Goal: Answer question/provide support

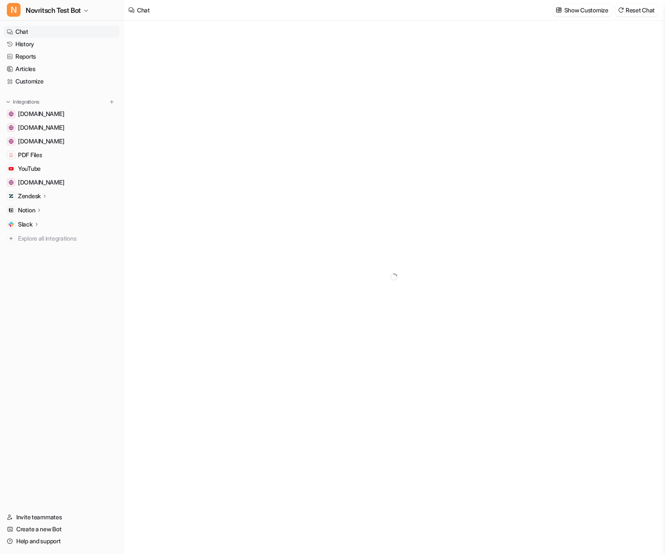
type textarea "**********"
click at [21, 211] on p "Notion" at bounding box center [26, 210] width 17 height 9
click at [28, 236] on p "Links" at bounding box center [32, 235] width 14 height 9
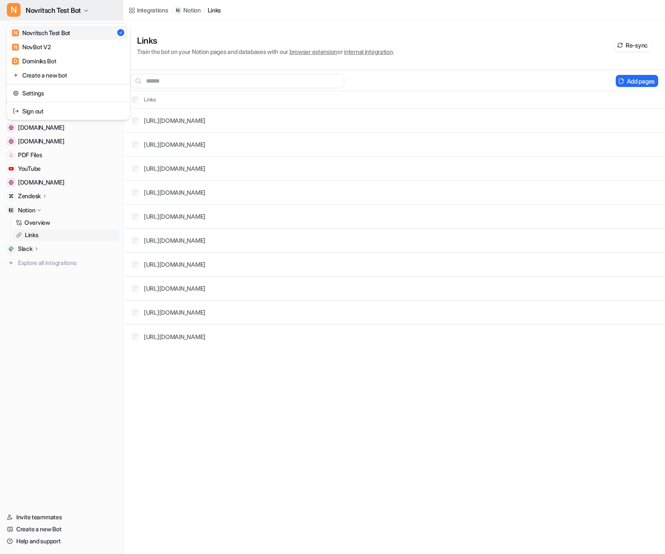
click at [86, 10] on icon "button" at bounding box center [85, 10] width 5 height 5
click at [48, 47] on div "N NovBot V2" at bounding box center [31, 46] width 39 height 9
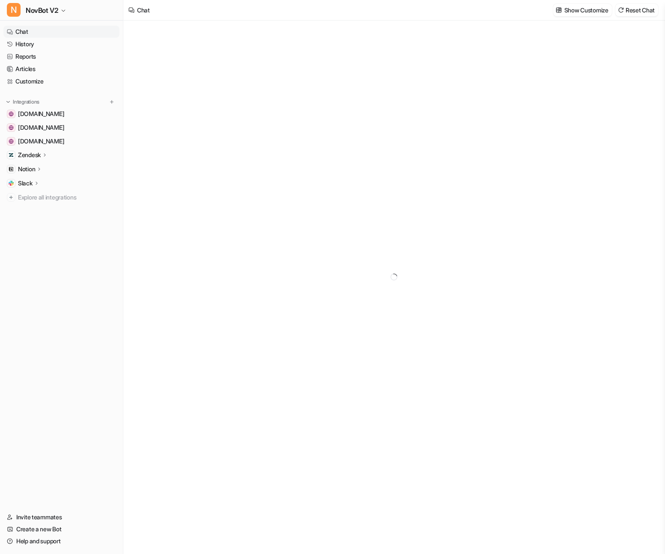
type textarea "**********"
click at [32, 170] on p "Notion" at bounding box center [26, 169] width 17 height 9
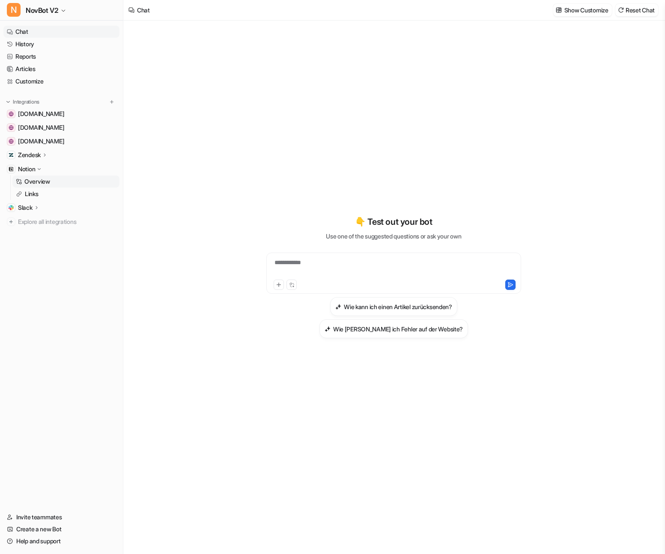
click at [39, 186] on link "Overview" at bounding box center [65, 182] width 107 height 12
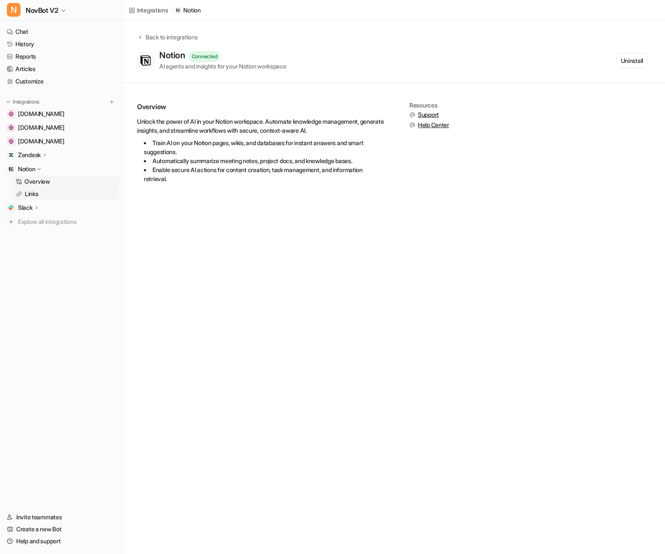
click at [30, 195] on p "Links" at bounding box center [32, 194] width 14 height 9
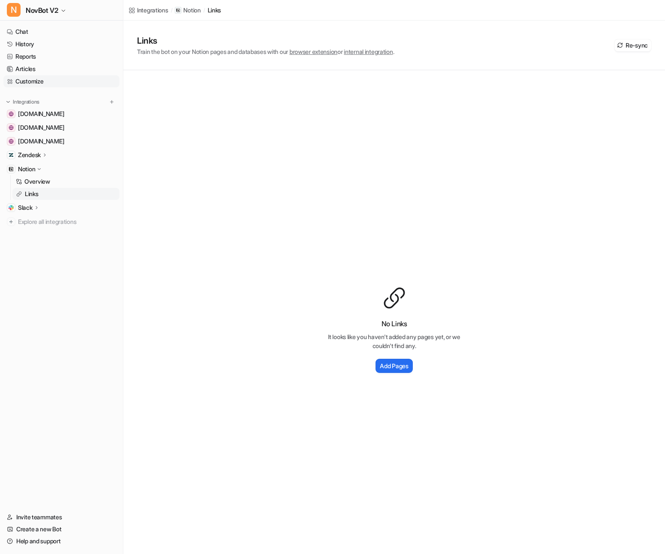
click at [25, 81] on link "Customize" at bounding box center [61, 81] width 116 height 12
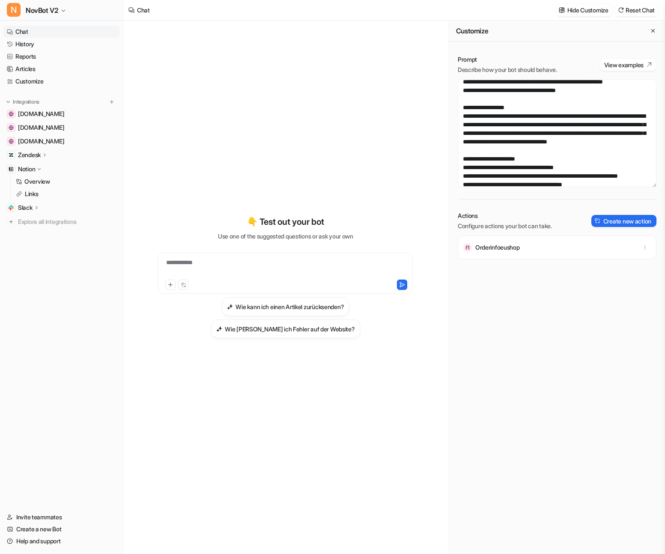
scroll to position [113, 0]
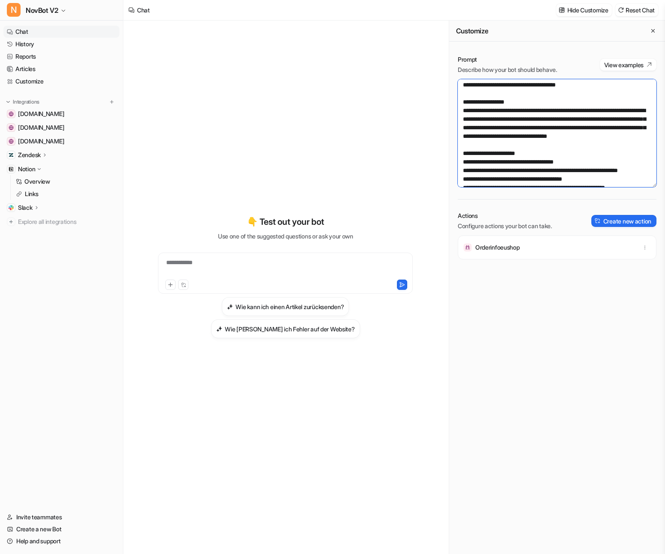
click at [596, 155] on textarea at bounding box center [557, 133] width 199 height 108
click at [24, 46] on link "History" at bounding box center [61, 44] width 116 height 12
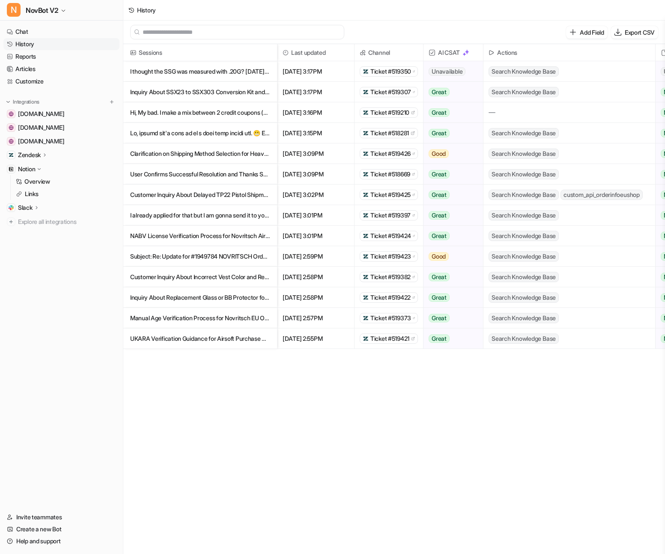
click at [200, 72] on p "I thought the SSG was measured with .20G? [DATE][DATE], [PERSON_NAME]" at bounding box center [200, 71] width 140 height 21
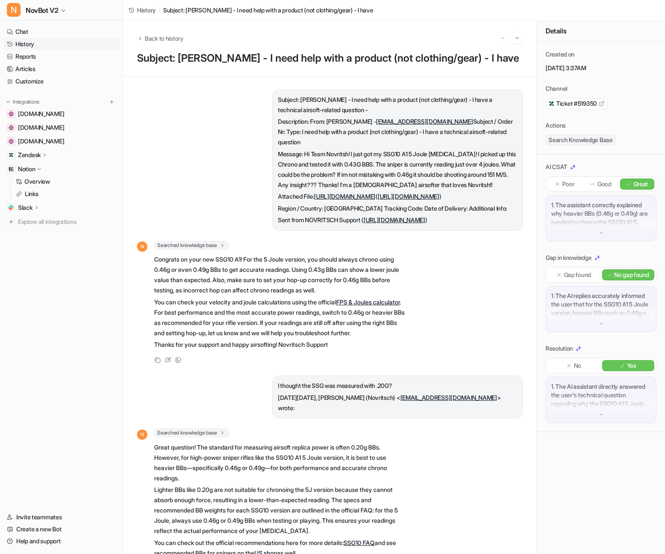
click at [579, 100] on span "Ticket #519350" at bounding box center [576, 103] width 41 height 9
click at [168, 360] on icon at bounding box center [168, 358] width 3 height 3
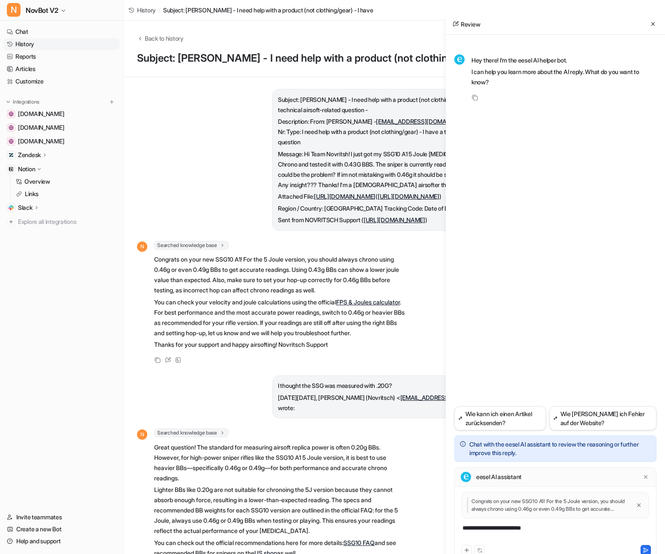
click at [523, 532] on div "**********" at bounding box center [555, 534] width 198 height 20
click at [512, 506] on p "Congrats on your new SSG10 A1! For the 5 Joule version, you should always chron…" at bounding box center [549, 504] width 164 height 15
click at [485, 530] on div "**********" at bounding box center [555, 534] width 198 height 20
paste div
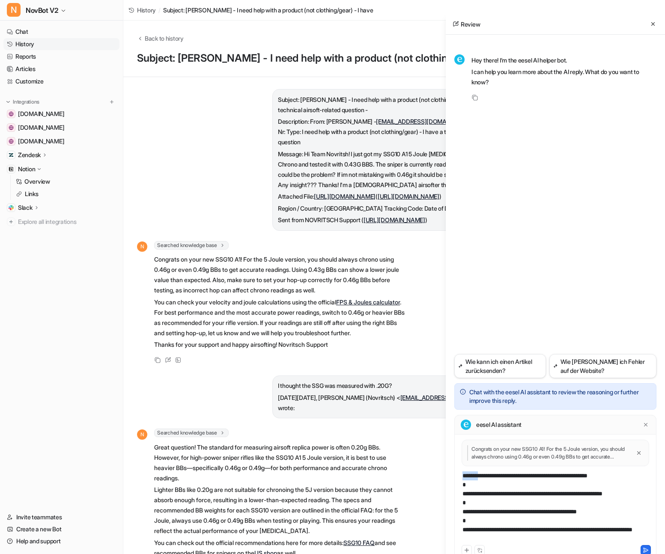
drag, startPoint x: 485, startPoint y: 475, endPoint x: 431, endPoint y: 475, distance: 53.5
click at [431, 475] on div "Back to history Subject: [PERSON_NAME] - I need help with a product (not clothi…" at bounding box center [394, 287] width 542 height 533
drag, startPoint x: 493, startPoint y: 540, endPoint x: 625, endPoint y: 528, distance: 132.8
click at [625, 528] on div "**********" at bounding box center [555, 507] width 198 height 72
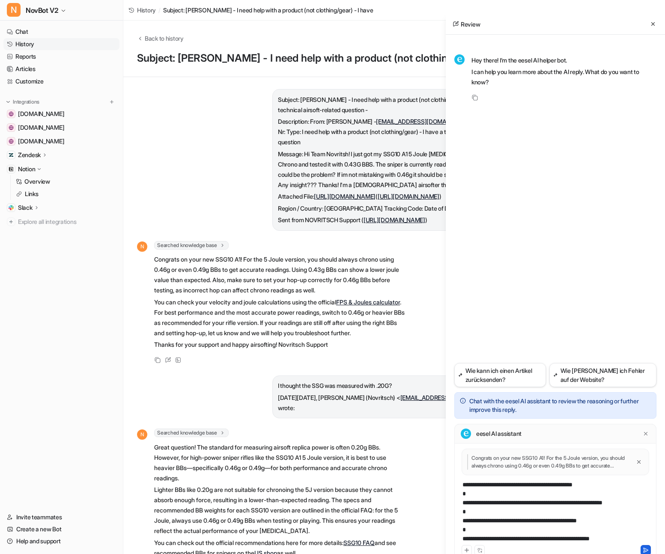
click at [646, 547] on icon at bounding box center [646, 550] width 6 height 6
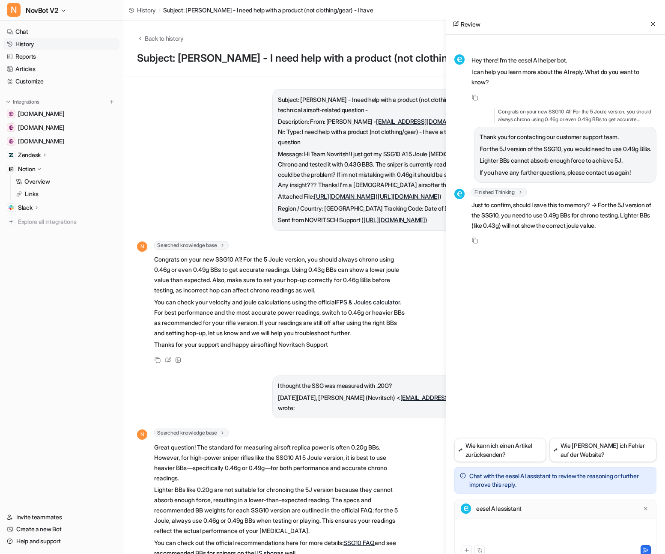
click at [482, 531] on div at bounding box center [555, 534] width 198 height 20
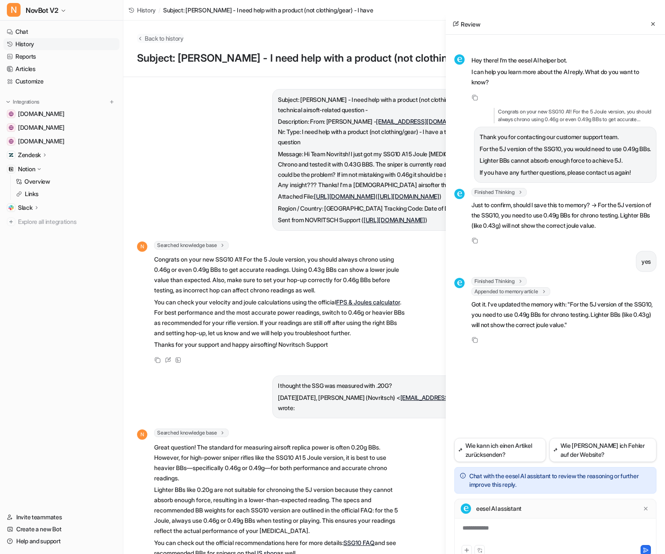
click at [153, 38] on span "Back to history" at bounding box center [164, 38] width 39 height 9
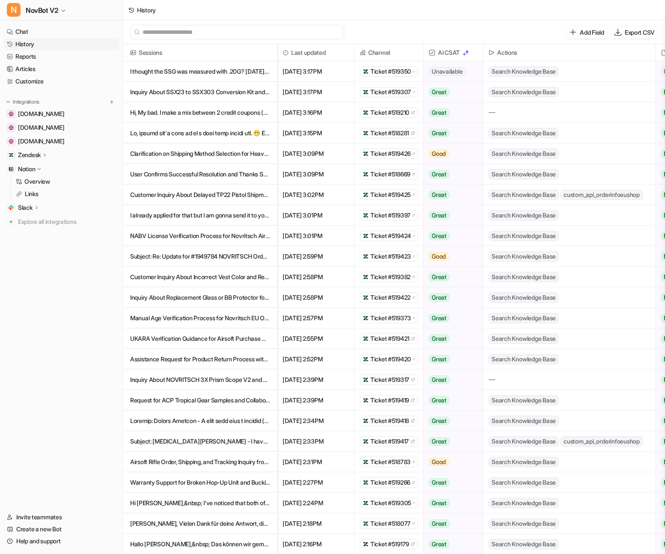
click at [381, 95] on span "Ticket #519307" at bounding box center [390, 92] width 41 height 9
click at [198, 92] on p "Inquiry About SSX23 to SSX303 Conversion Kit and Nozzle Compatibility" at bounding box center [200, 92] width 140 height 21
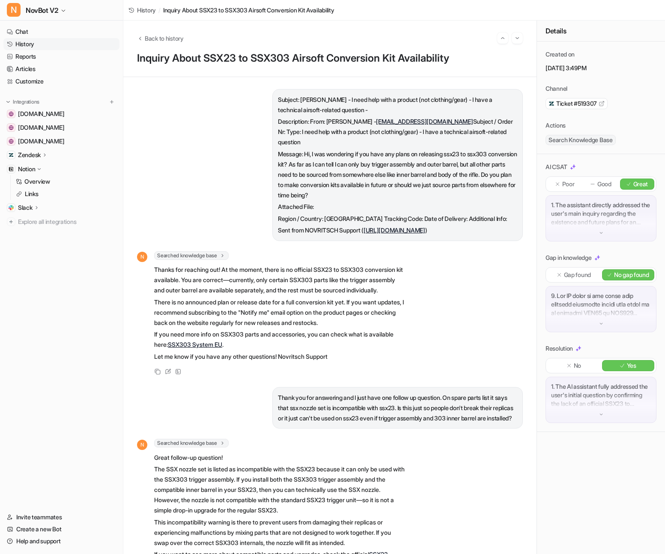
click at [431, 158] on p "Message: Hi, I was wondering if you have any plans on releasing ssx23 to ssx303…" at bounding box center [397, 174] width 239 height 51
click at [337, 166] on p "Message: Hi, I was wondering if you have any plans on releasing ssx23 to ssx303…" at bounding box center [397, 174] width 239 height 51
click at [169, 374] on icon at bounding box center [167, 371] width 5 height 5
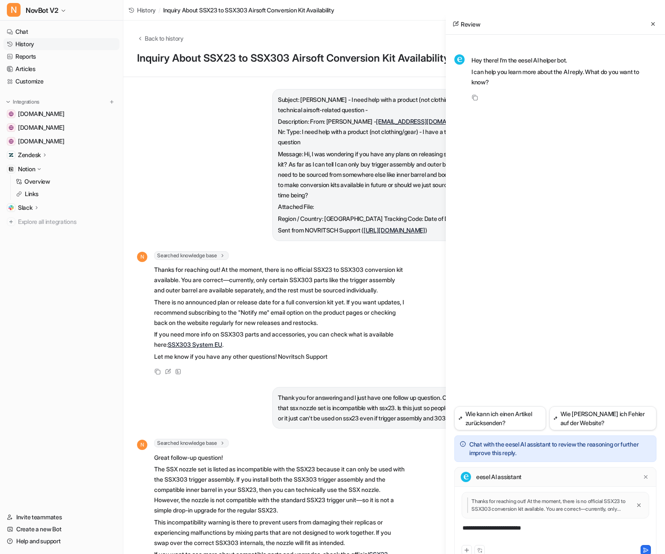
click at [544, 530] on div "**********" at bounding box center [555, 534] width 198 height 20
drag, startPoint x: 550, startPoint y: 530, endPoint x: 431, endPoint y: 529, distance: 119.4
click at [431, 529] on div "Back to history Inquiry About SSX23 to SSX303 Airsoft Conversion Kit Availabili…" at bounding box center [394, 287] width 542 height 533
paste div
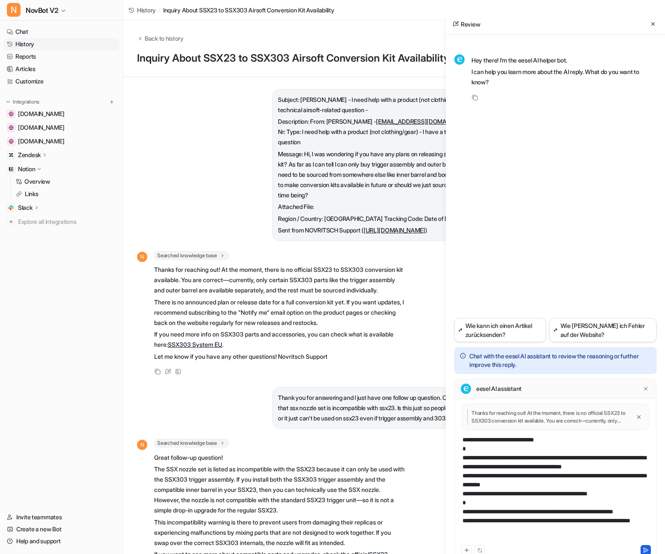
click at [645, 549] on icon at bounding box center [646, 550] width 6 height 6
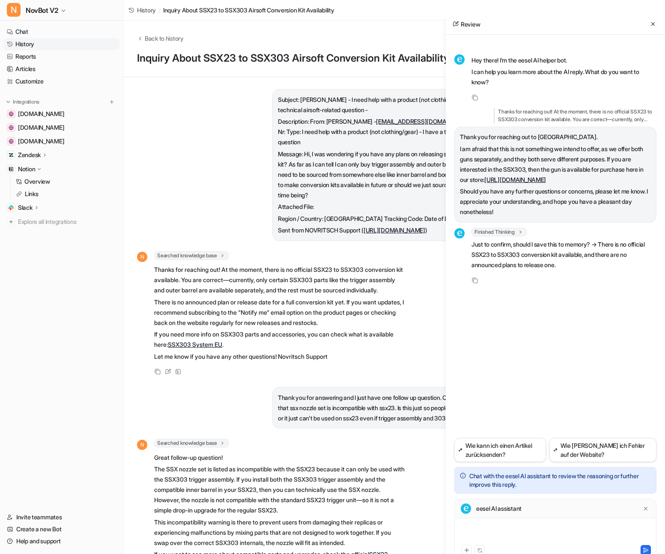
click at [488, 526] on div at bounding box center [555, 534] width 198 height 20
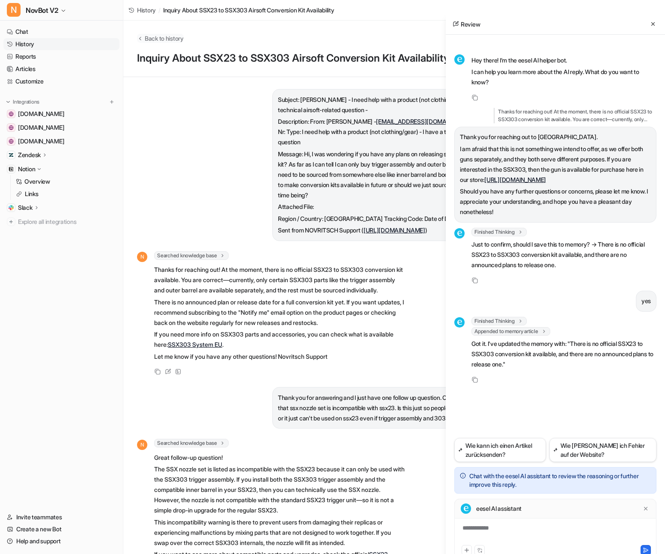
click at [162, 39] on span "Back to history" at bounding box center [164, 38] width 39 height 9
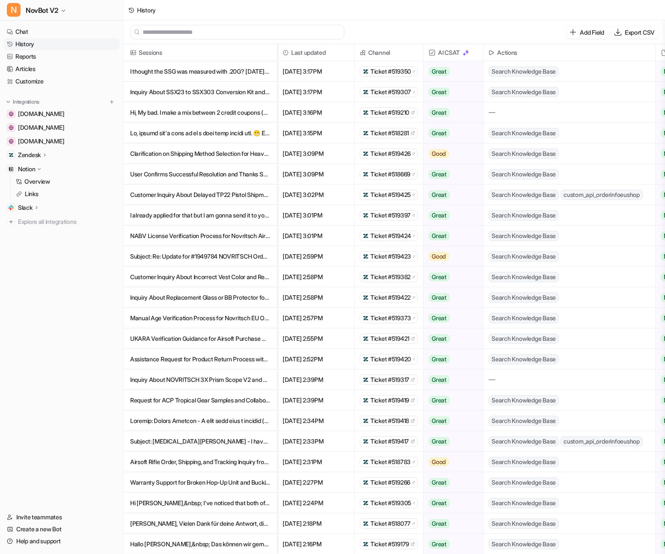
click at [588, 70] on div "Search Knowledge Base" at bounding box center [569, 71] width 172 height 20
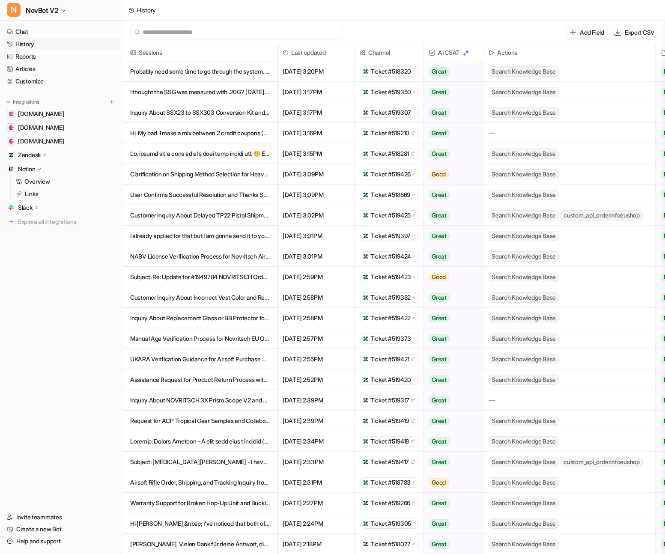
click at [580, 32] on p "Add Field" at bounding box center [592, 32] width 24 height 9
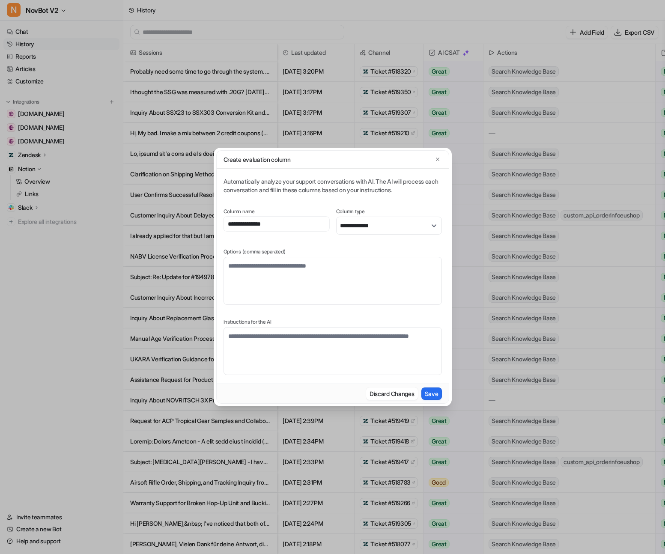
type input "**********"
click at [387, 223] on select "**********" at bounding box center [389, 226] width 106 height 18
select select "******"
click at [336, 235] on select "**********" at bounding box center [389, 226] width 106 height 18
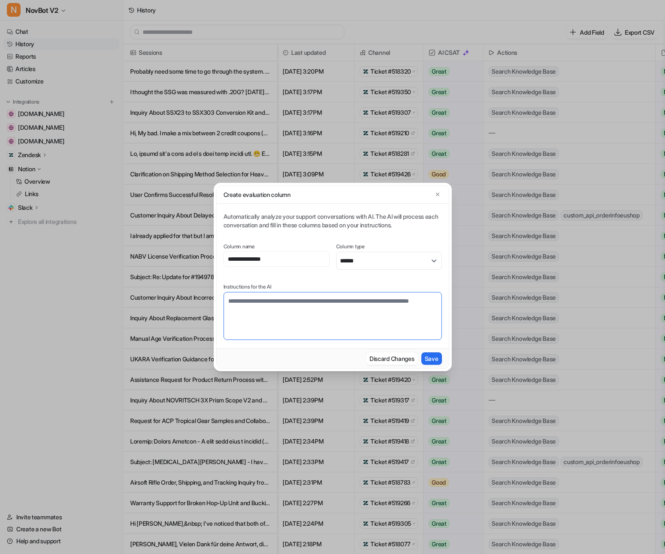
click at [242, 301] on textarea at bounding box center [332, 316] width 218 height 48
click at [294, 310] on textarea "**********" at bounding box center [332, 316] width 218 height 48
click at [420, 311] on textarea "**********" at bounding box center [332, 316] width 218 height 48
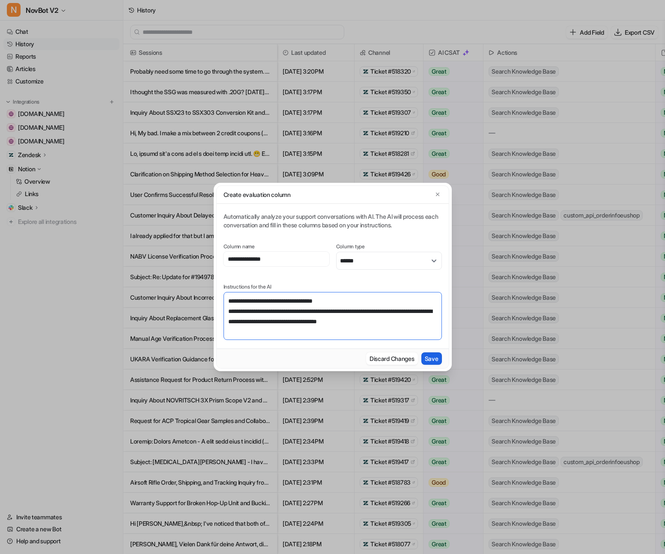
type textarea "**********"
click at [430, 358] on button "Save" at bounding box center [431, 358] width 21 height 12
select select "*******"
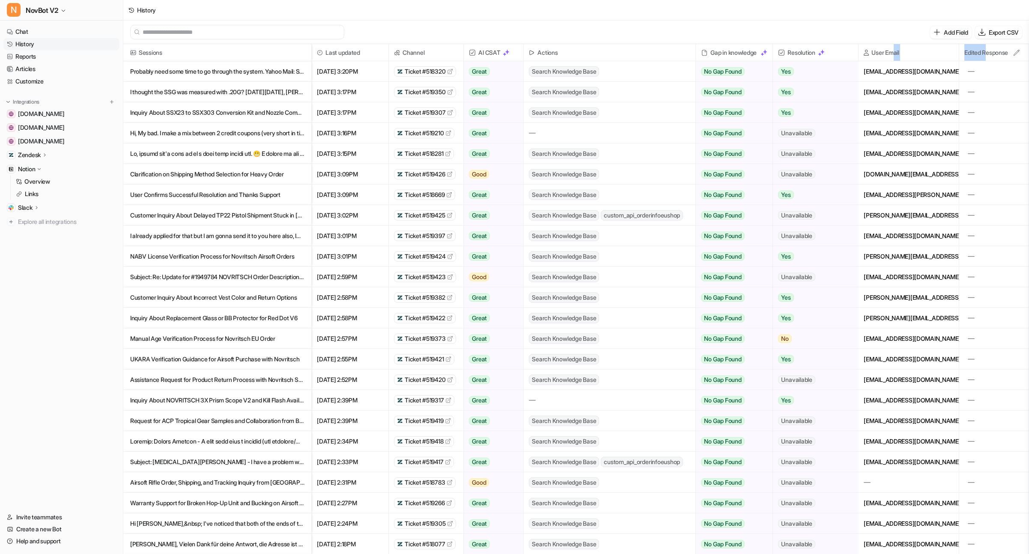
drag, startPoint x: 987, startPoint y: 54, endPoint x: 901, endPoint y: 48, distance: 86.7
click at [0, 0] on div "Sessions Last updated Channel AI CSAT Actions Gap in knowledge Resolution User …" at bounding box center [0, 0] width 0 height 0
click at [664, 94] on span at bounding box center [993, 92] width 63 height 20
click at [664, 90] on span at bounding box center [993, 92] width 63 height 20
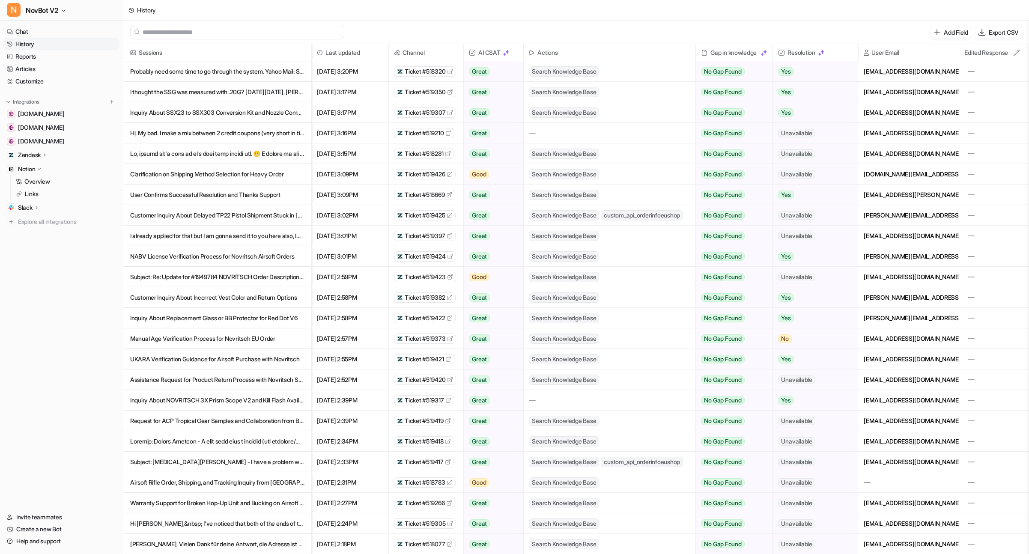
click at [664, 51] on span "Edited Response" at bounding box center [993, 52] width 63 height 17
click at [664, 52] on icon at bounding box center [1016, 53] width 6 height 6
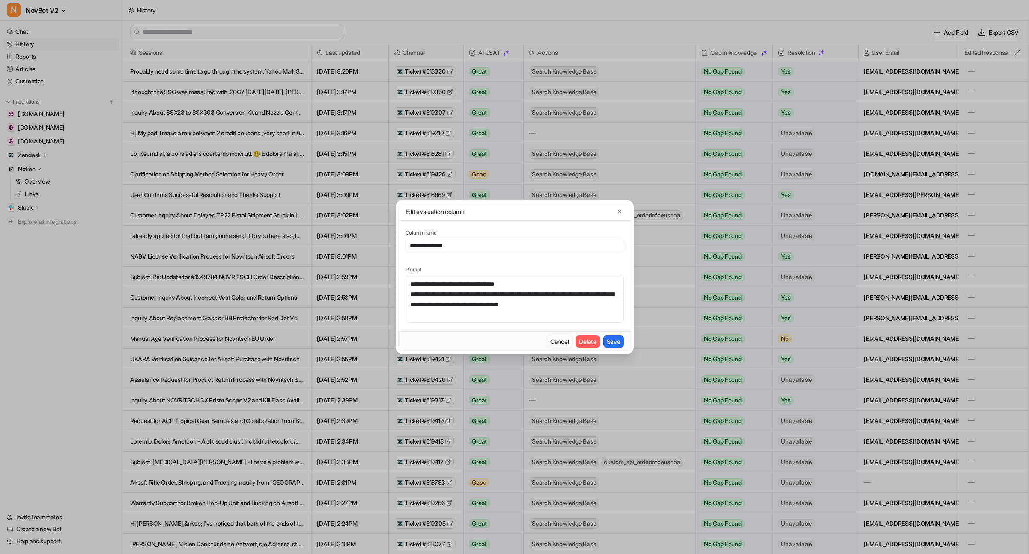
click at [551, 344] on button "Cancel" at bounding box center [559, 341] width 25 height 12
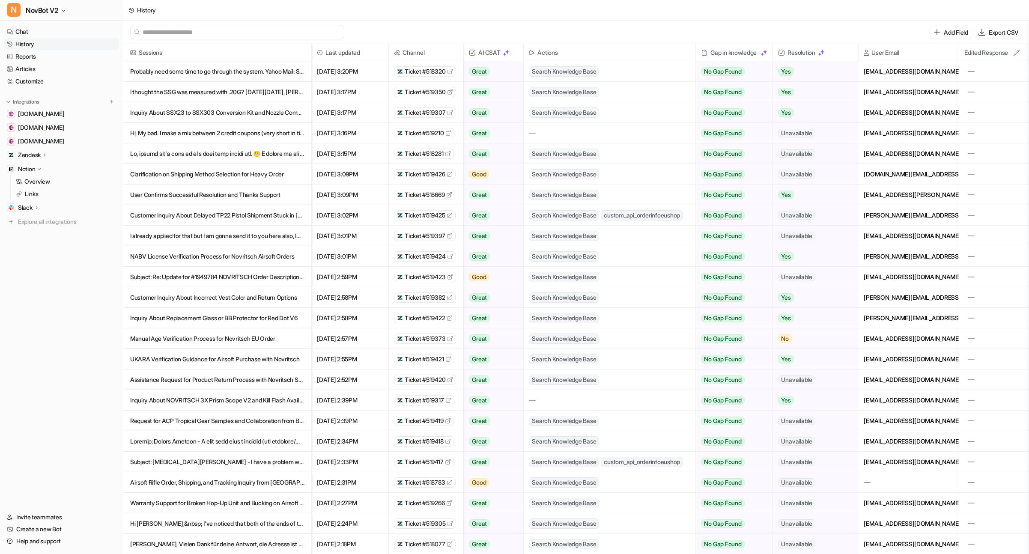
click at [664, 93] on span at bounding box center [993, 92] width 63 height 20
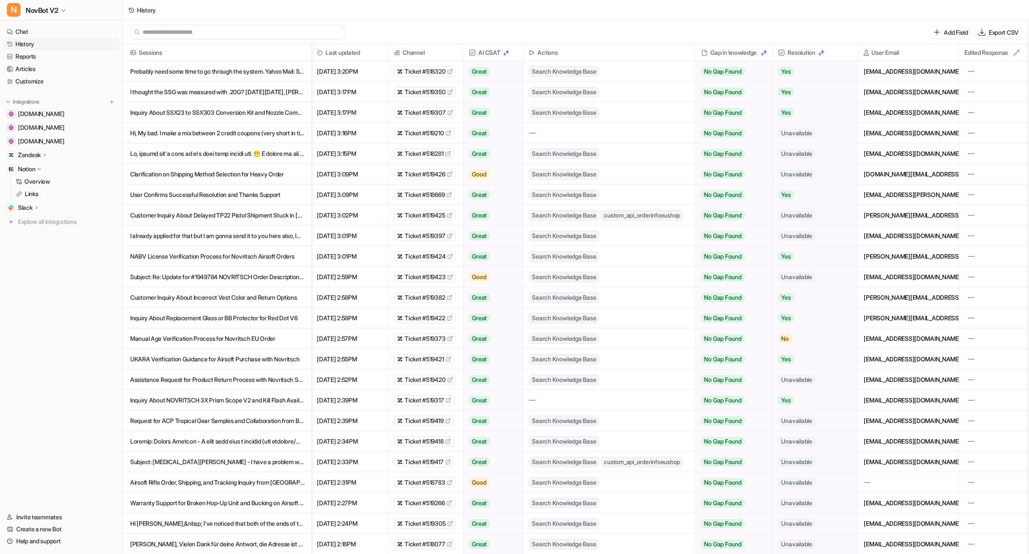
click at [194, 90] on p "I thought the SSG was measured with .20G? [DATE][DATE], [PERSON_NAME] ([PERSON_…" at bounding box center [217, 92] width 174 height 21
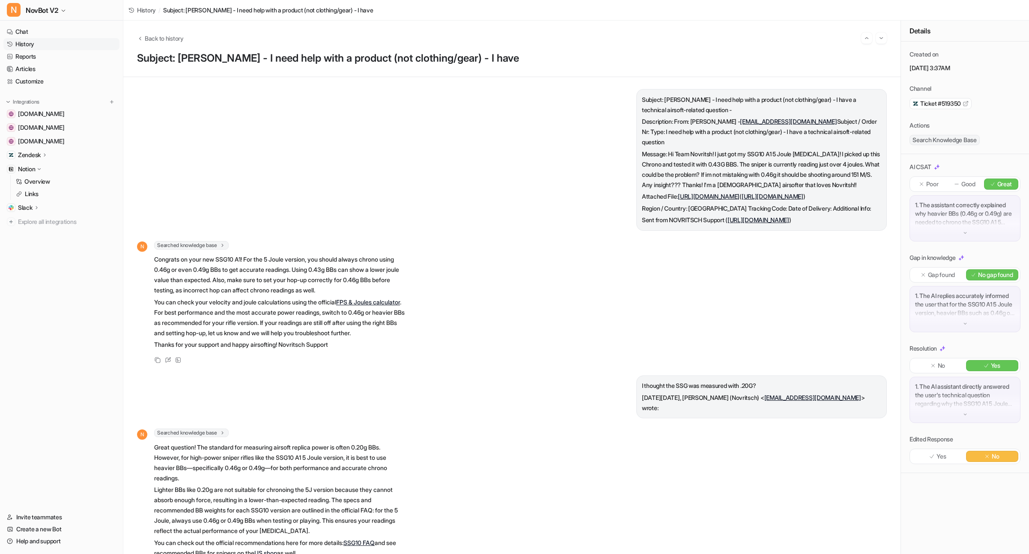
click at [664, 455] on p "Yes" at bounding box center [940, 456] width 9 height 9
click at [155, 41] on span "Back to history" at bounding box center [164, 38] width 39 height 9
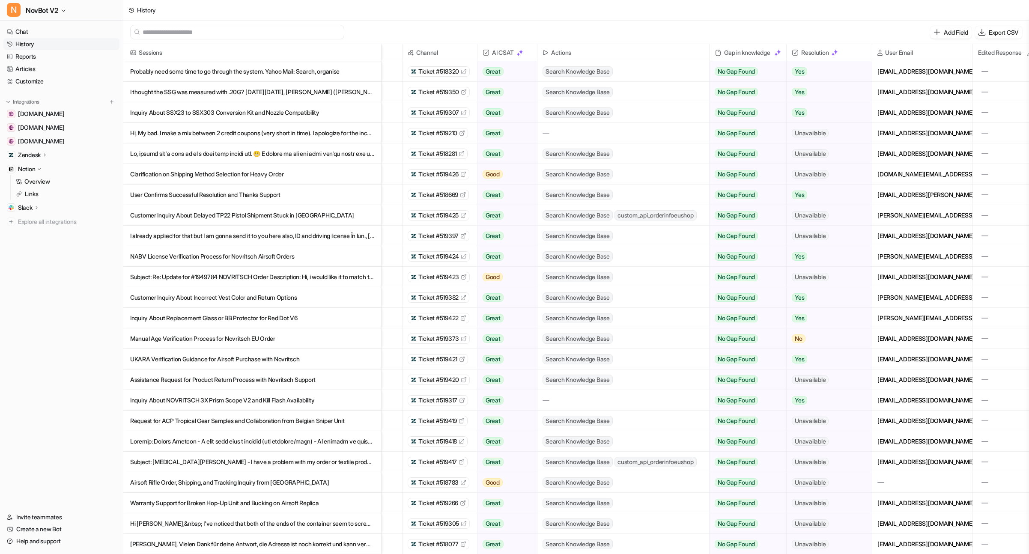
scroll to position [0, 70]
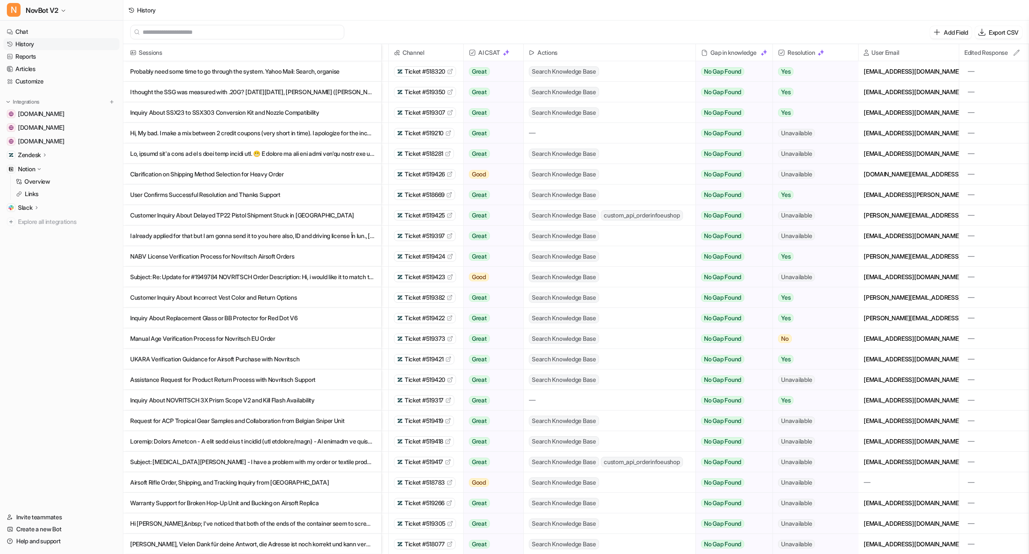
click at [239, 92] on p "I thought the SSG was measured with .20G? [DATE][DATE], [PERSON_NAME] ([PERSON_…" at bounding box center [252, 92] width 244 height 21
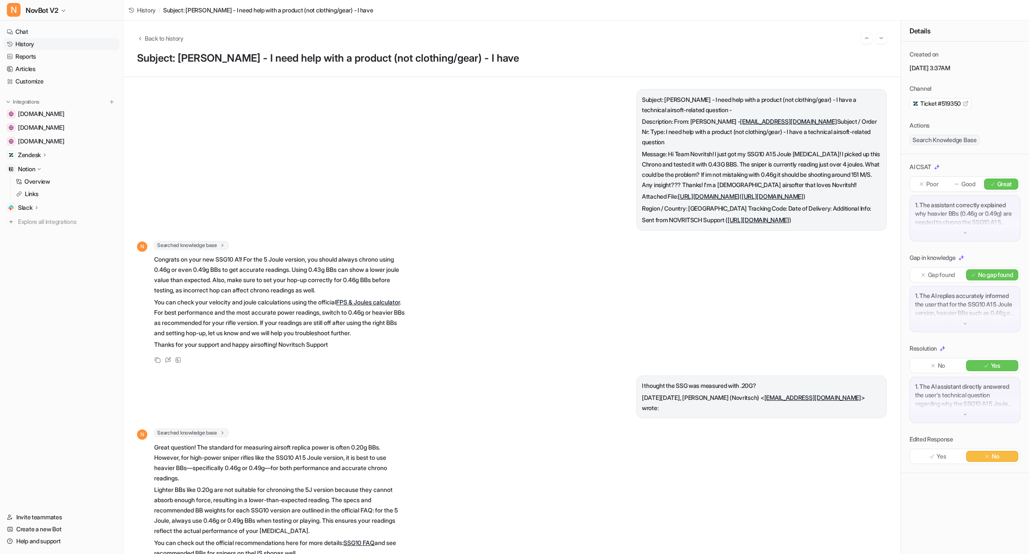
click at [664, 455] on p "Yes" at bounding box center [940, 456] width 9 height 9
click at [169, 37] on span "Back to history" at bounding box center [164, 38] width 39 height 9
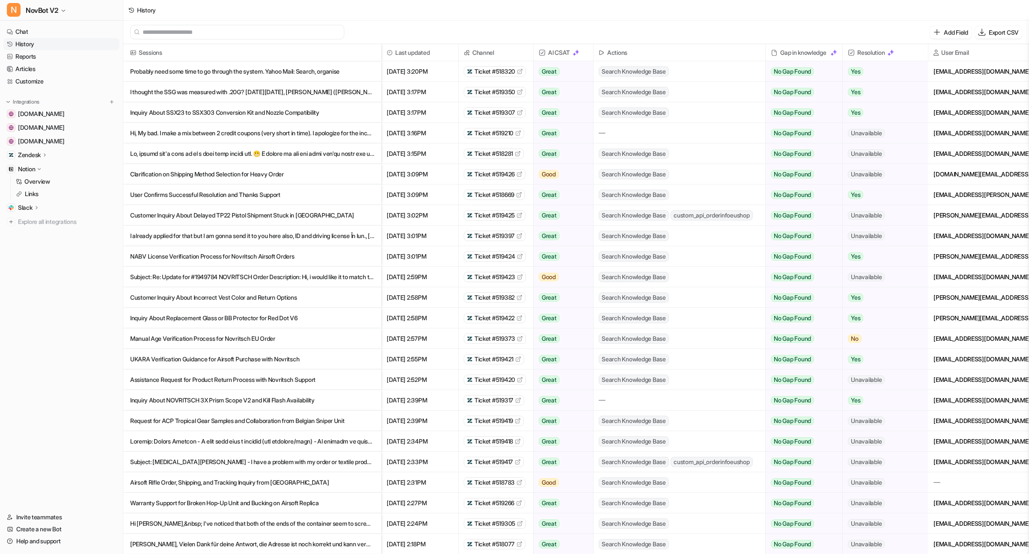
scroll to position [0, 70]
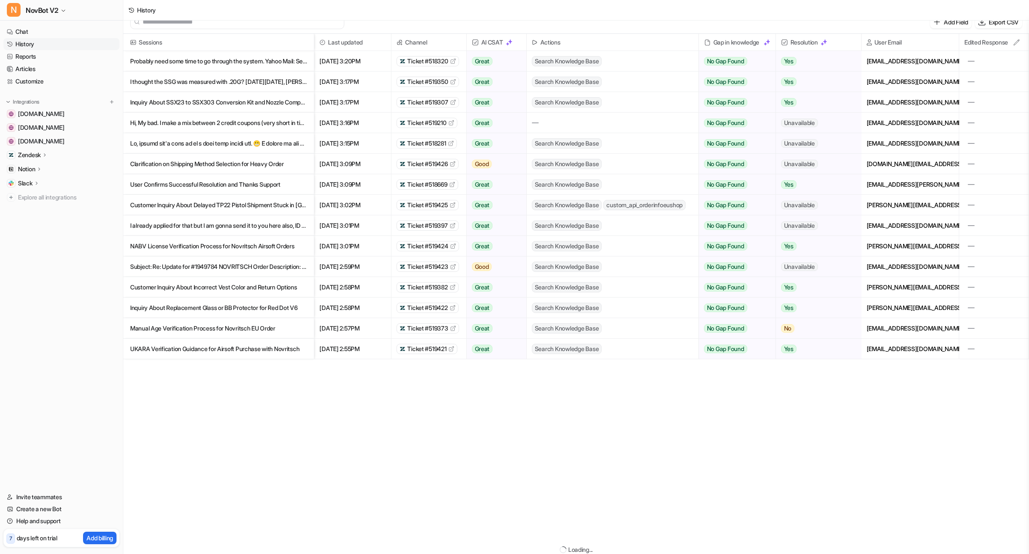
scroll to position [10, 0]
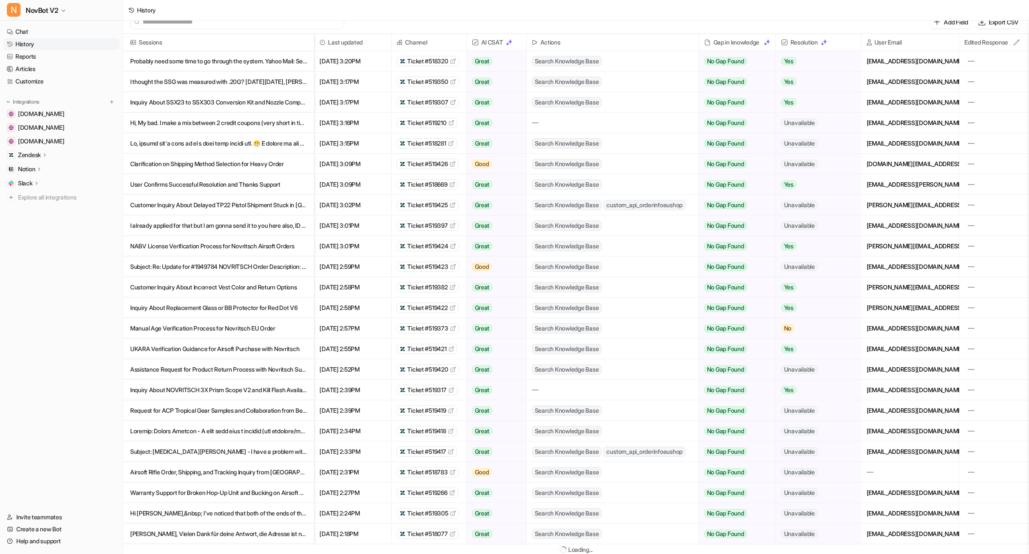
scroll to position [1, 0]
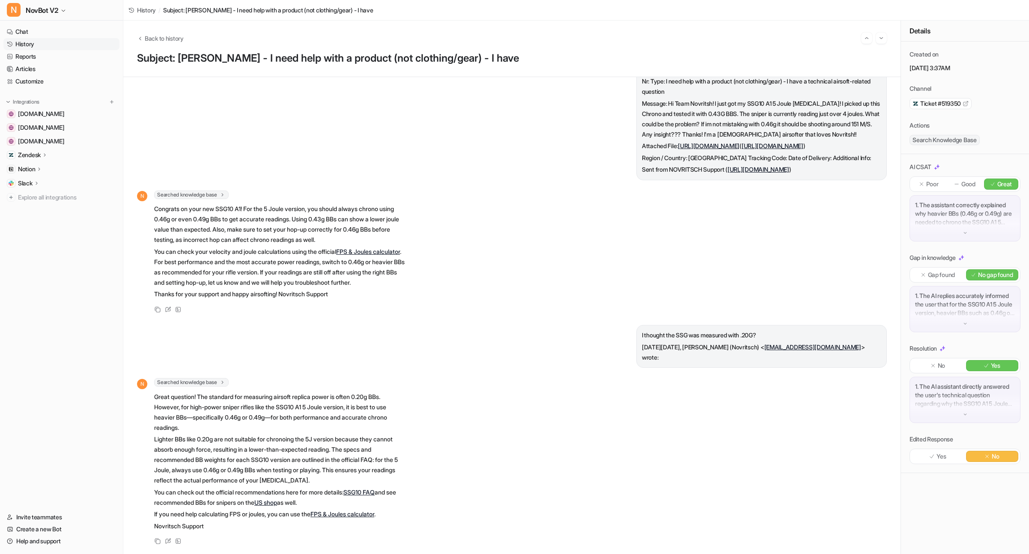
scroll to position [194, 0]
click at [156, 40] on span "Back to history" at bounding box center [164, 38] width 39 height 9
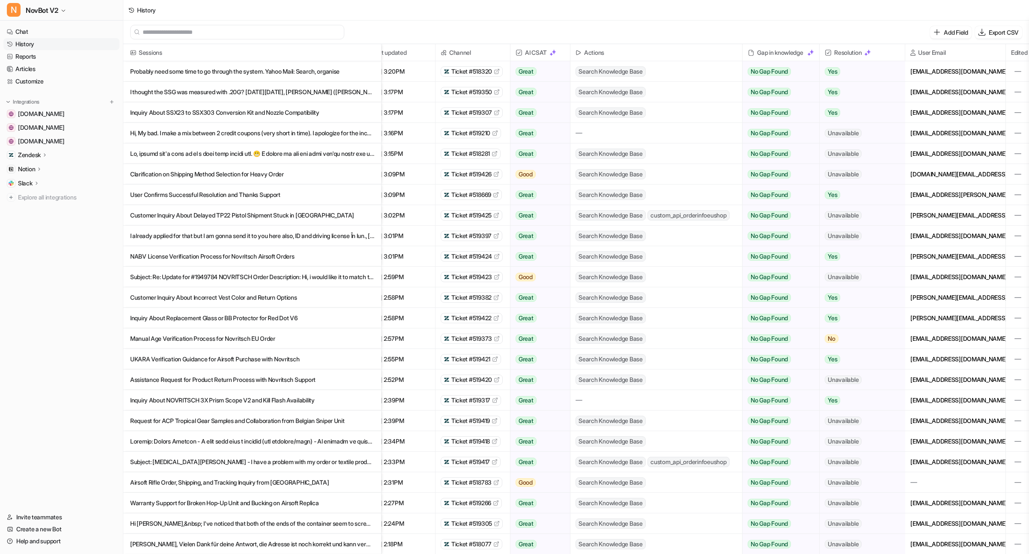
scroll to position [0, 70]
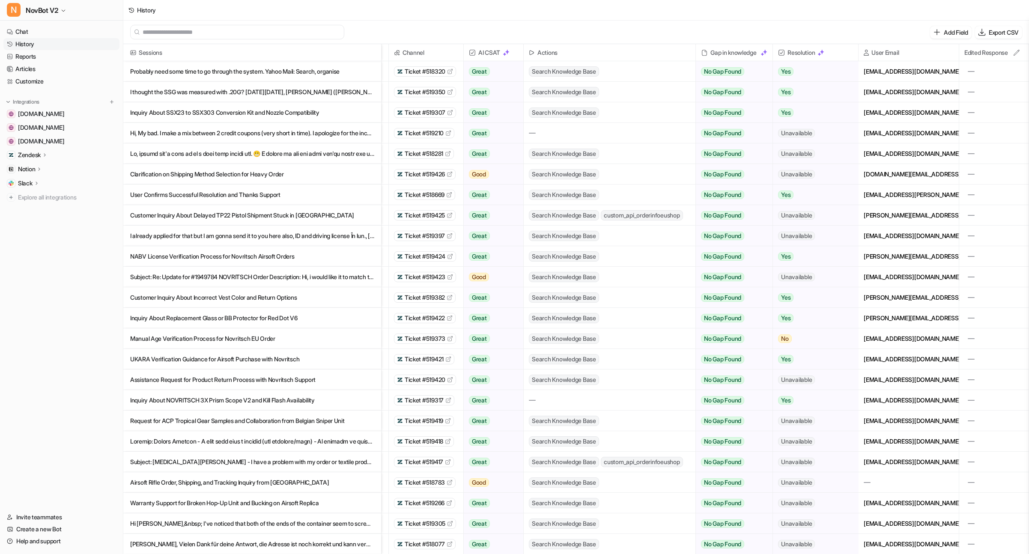
click at [661, 51] on span "Actions" at bounding box center [609, 52] width 165 height 17
click at [984, 51] on span "Edited Response" at bounding box center [986, 52] width 44 height 17
click at [1016, 54] on icon at bounding box center [1016, 52] width 7 height 7
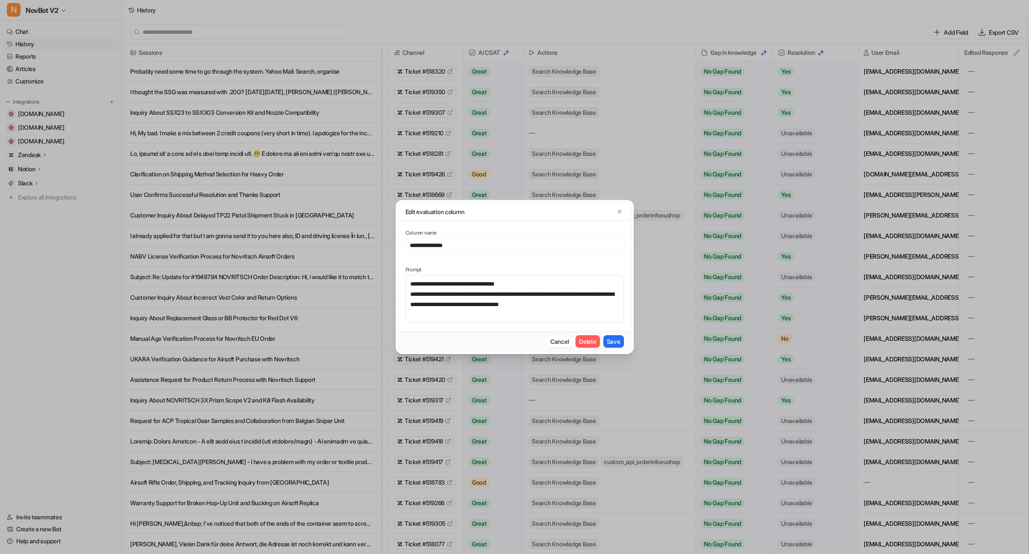
click at [588, 342] on button "Delete" at bounding box center [587, 341] width 24 height 12
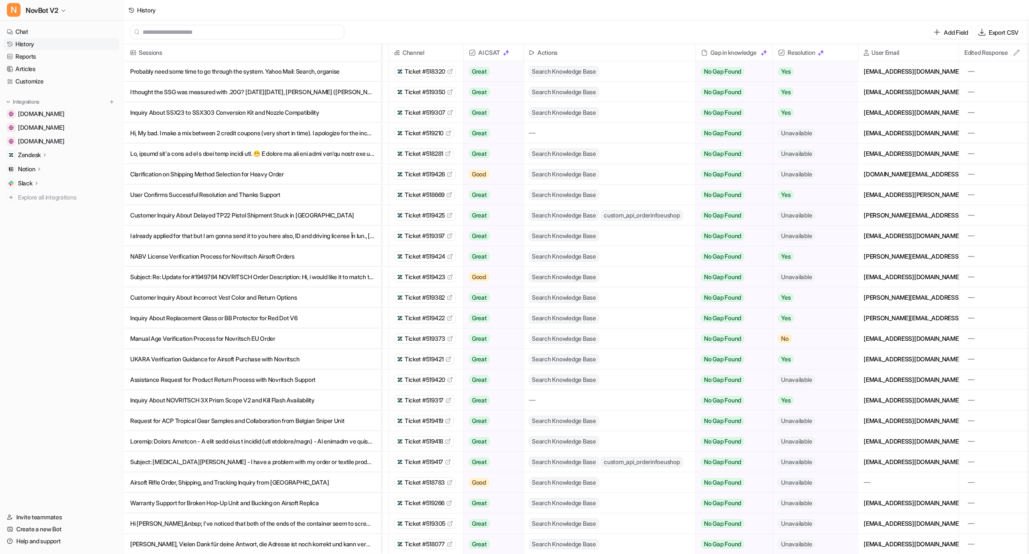
scroll to position [0, 0]
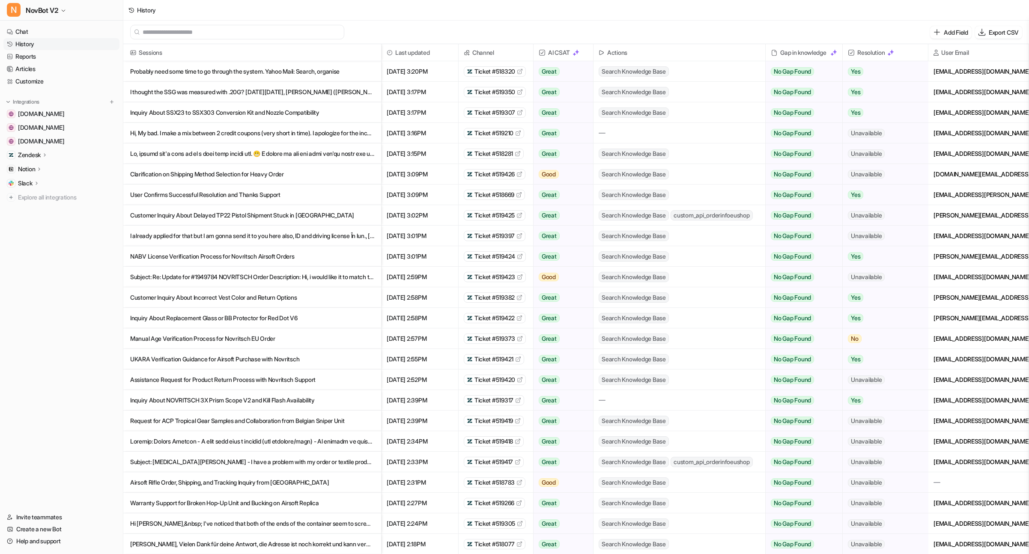
click at [185, 134] on p "Hi, My bad. I make a mix between 2 credit coupons (very short in time). I apolo…" at bounding box center [252, 133] width 244 height 21
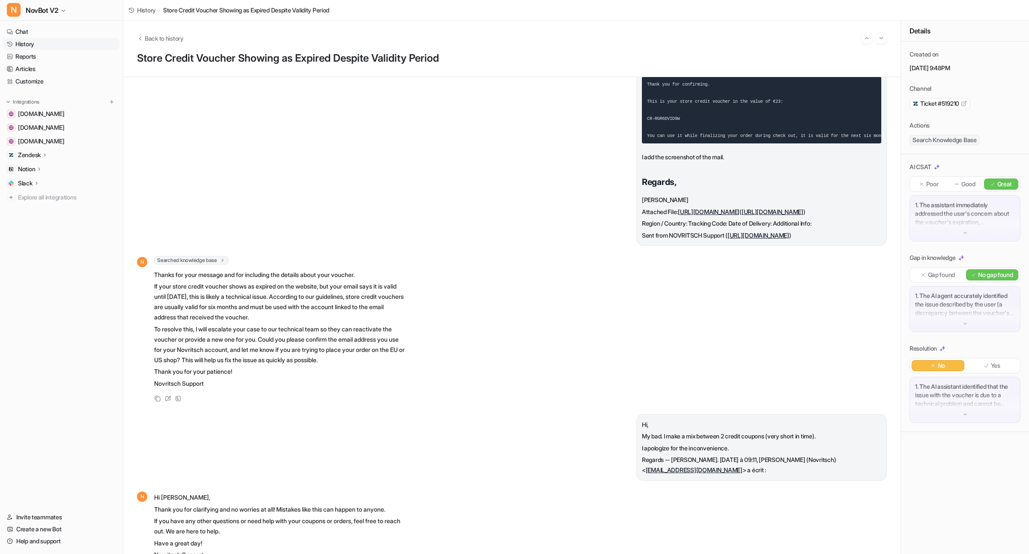
scroll to position [130, 0]
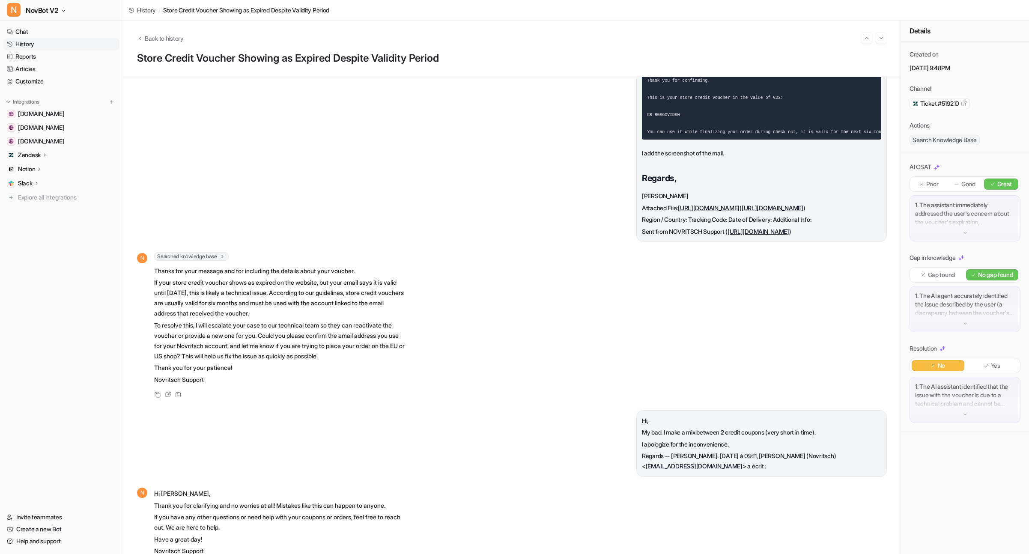
click at [939, 101] on span "Ticket #519210" at bounding box center [939, 103] width 39 height 9
click at [154, 41] on span "Back to history" at bounding box center [164, 38] width 39 height 9
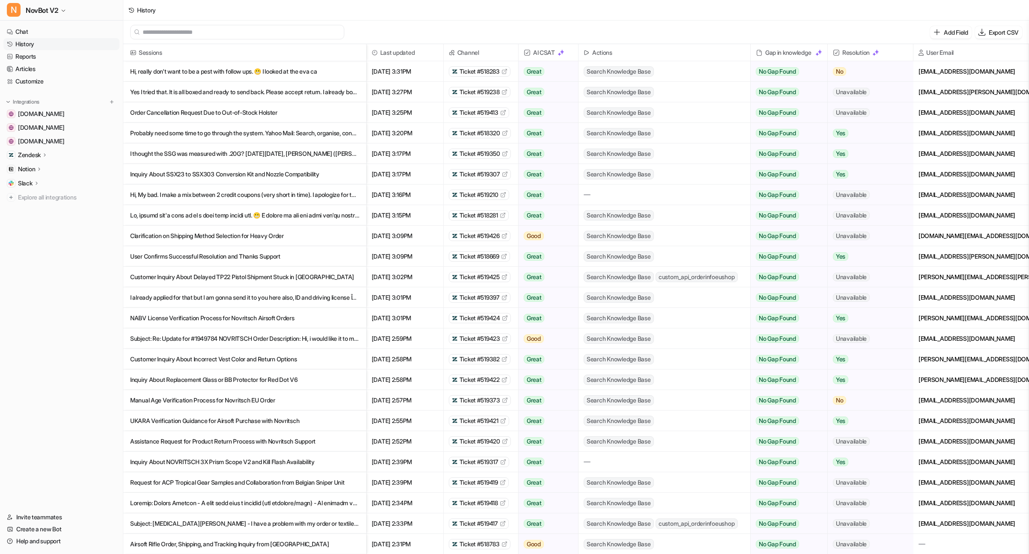
click at [240, 279] on p "Customer Inquiry About Delayed TP22 Pistol Shipment Stuck in [GEOGRAPHIC_DATA]" at bounding box center [244, 277] width 229 height 21
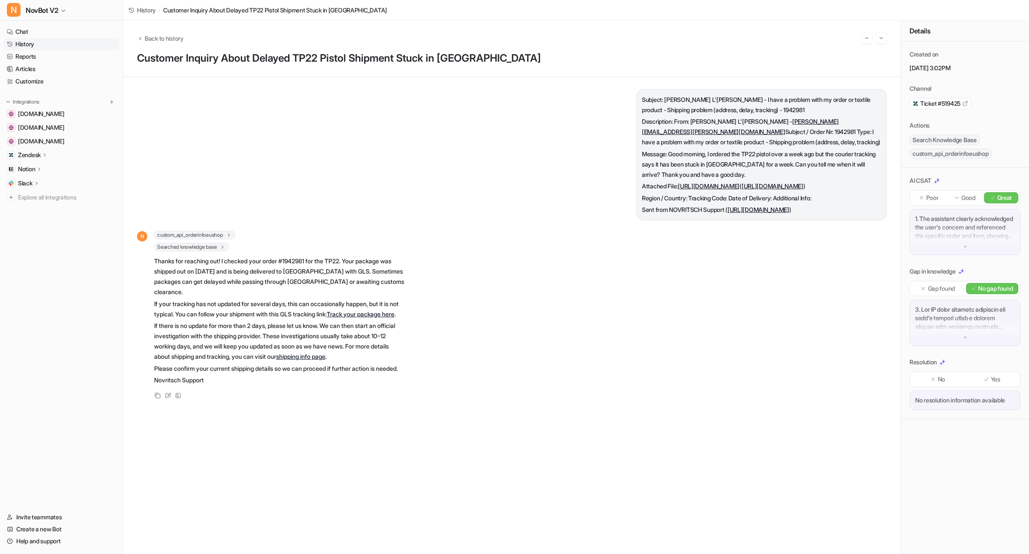
scroll to position [19, 0]
click at [363, 318] on link "Track your package here" at bounding box center [361, 313] width 68 height 7
